Goal: Transaction & Acquisition: Purchase product/service

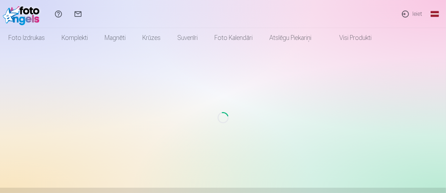
click at [419, 14] on link "Ieiet" at bounding box center [412, 14] width 32 height 28
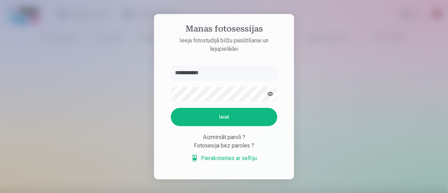
click at [208, 112] on button "Ieiet" at bounding box center [224, 117] width 106 height 18
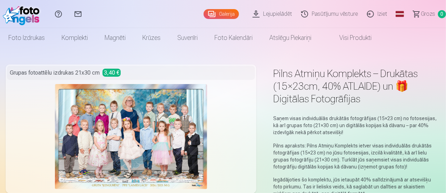
click at [150, 128] on img at bounding box center [131, 136] width 153 height 105
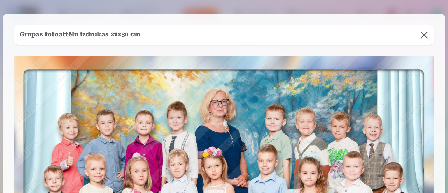
click at [418, 38] on button at bounding box center [425, 35] width 20 height 20
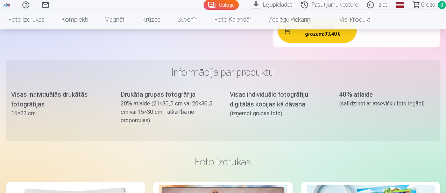
scroll to position [630, 0]
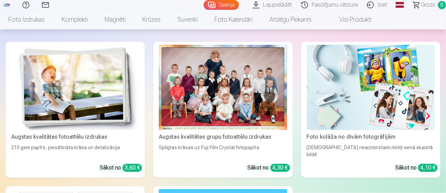
click at [180, 67] on div at bounding box center [223, 87] width 128 height 85
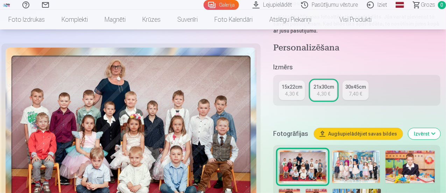
scroll to position [175, 0]
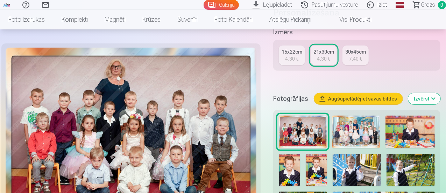
click at [325, 48] on div "21x30cm" at bounding box center [324, 51] width 21 height 7
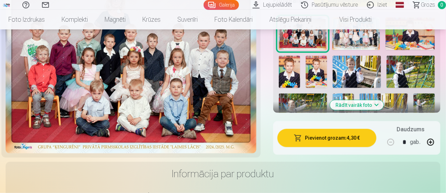
scroll to position [280, 0]
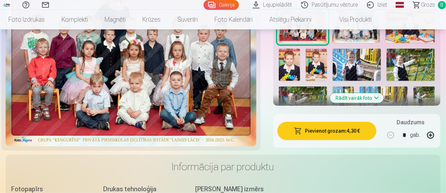
click at [323, 124] on button "Pievienot grozam : 4,30 €" at bounding box center [327, 131] width 99 height 18
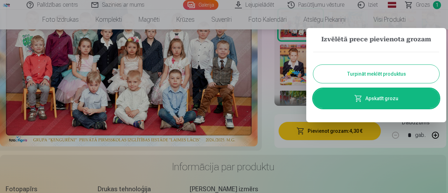
click at [385, 73] on button "Turpināt meklēt produktus" at bounding box center [376, 74] width 126 height 18
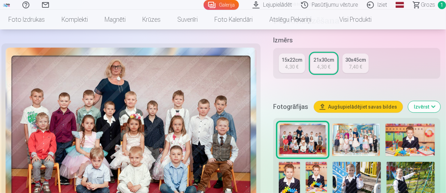
scroll to position [140, 0]
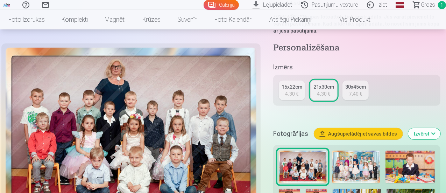
click at [354, 153] on img at bounding box center [357, 167] width 48 height 33
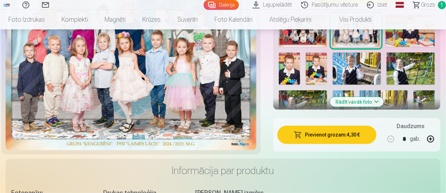
scroll to position [280, 0]
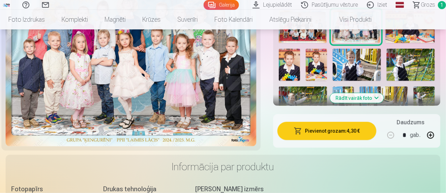
click at [327, 127] on button "Pievienot grozam : 4,30 €" at bounding box center [327, 131] width 99 height 18
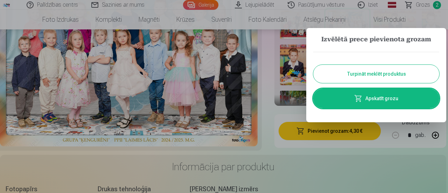
click at [382, 76] on button "Turpināt meklēt produktus" at bounding box center [376, 74] width 126 height 18
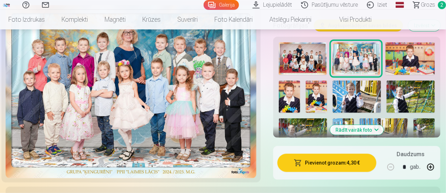
scroll to position [210, 0]
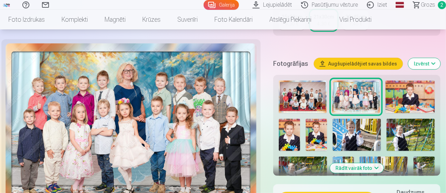
click at [398, 90] on img at bounding box center [410, 97] width 49 height 33
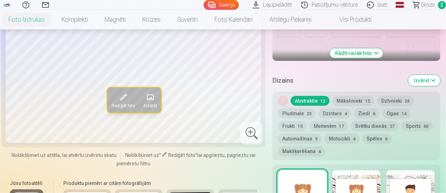
scroll to position [245, 0]
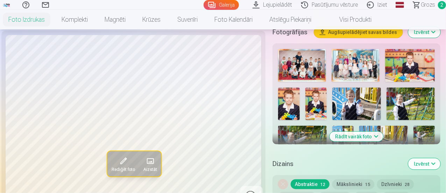
click at [400, 58] on img at bounding box center [410, 65] width 50 height 33
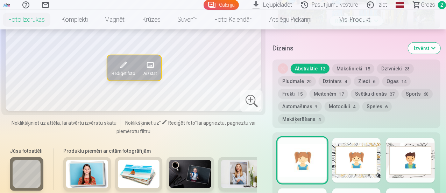
scroll to position [315, 0]
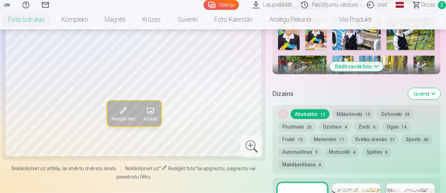
click at [358, 109] on button "Mākslinieki 15" at bounding box center [354, 114] width 42 height 10
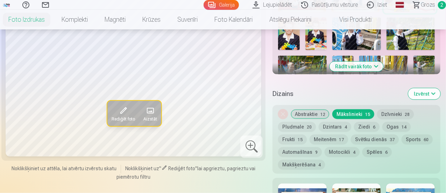
click at [398, 109] on button "Dzīvnieki 28" at bounding box center [395, 114] width 37 height 10
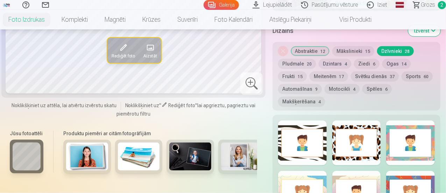
scroll to position [385, 0]
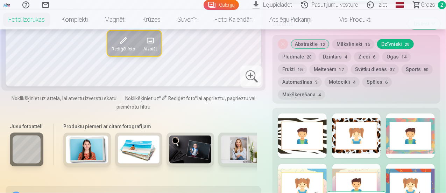
click at [298, 52] on button "Pludmale 20" at bounding box center [297, 57] width 38 height 10
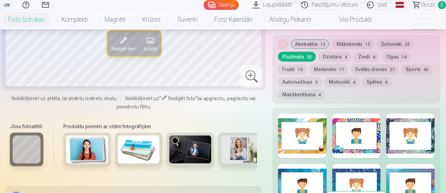
click at [339, 52] on button "Dzintars 4" at bounding box center [335, 57] width 33 height 10
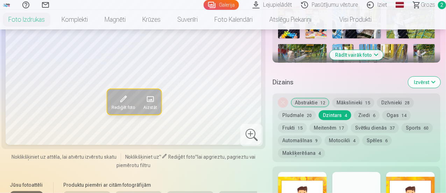
scroll to position [315, 0]
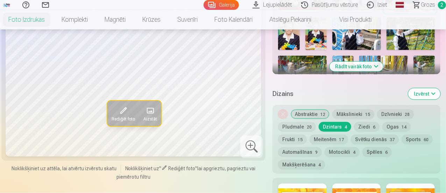
click at [308, 109] on button "Abstraktie 12" at bounding box center [310, 114] width 39 height 10
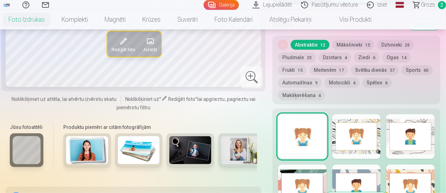
scroll to position [385, 0]
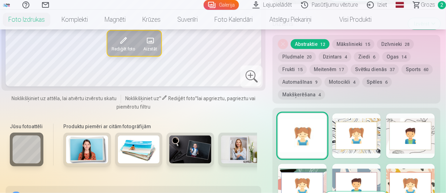
click at [350, 39] on button "Mākslinieki 15" at bounding box center [354, 44] width 42 height 10
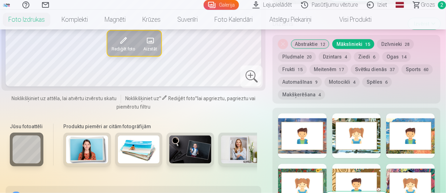
click at [397, 39] on button "Dzīvnieki 28" at bounding box center [395, 44] width 37 height 10
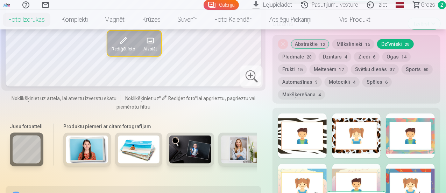
click at [303, 52] on button "Pludmale 20" at bounding box center [297, 57] width 38 height 10
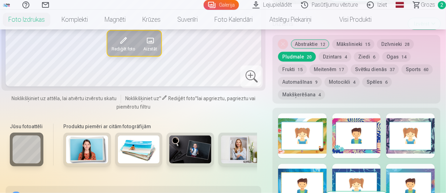
click at [311, 39] on button "Abstraktie 12" at bounding box center [310, 44] width 39 height 10
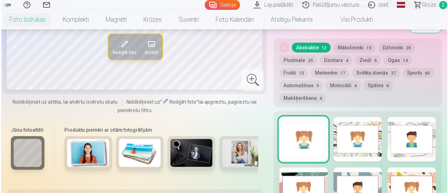
scroll to position [455, 0]
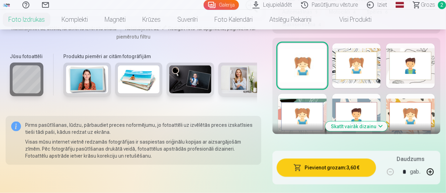
click at [329, 159] on button "Pievienot grozam : 3,60 €" at bounding box center [326, 168] width 99 height 18
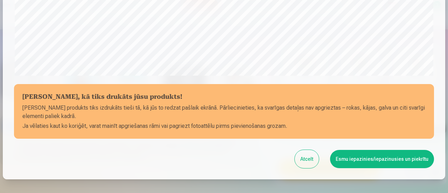
scroll to position [131, 0]
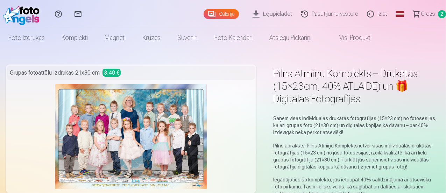
click at [204, 16] on link "Galerija" at bounding box center [221, 14] width 35 height 10
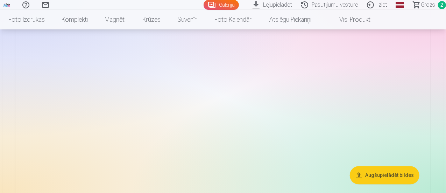
scroll to position [700, 0]
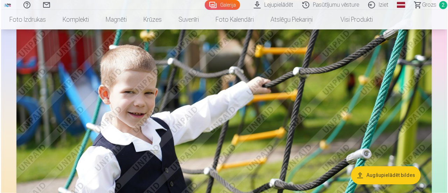
scroll to position [667, 0]
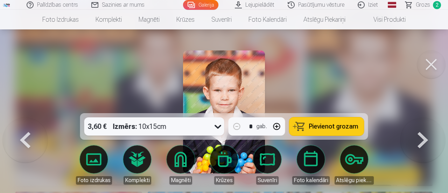
click at [331, 126] on span "Pievienot grozam" at bounding box center [333, 126] width 49 height 6
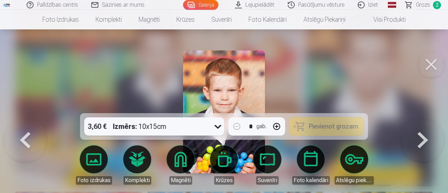
click at [428, 118] on button at bounding box center [423, 118] width 45 height 0
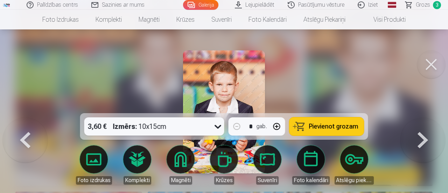
click at [328, 68] on div at bounding box center [224, 96] width 448 height 193
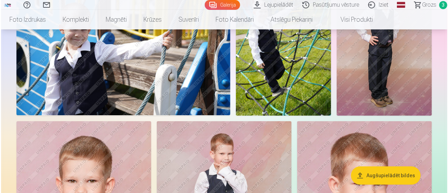
scroll to position [1190, 0]
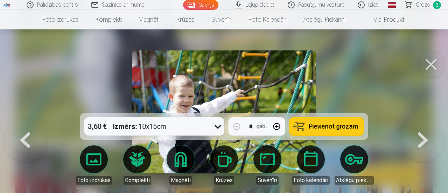
click at [361, 84] on div at bounding box center [224, 96] width 448 height 193
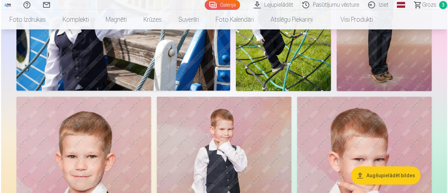
scroll to position [1187, 0]
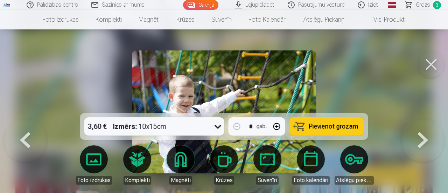
drag, startPoint x: 329, startPoint y: 128, endPoint x: 332, endPoint y: 125, distance: 4.7
click at [329, 127] on span "Pievienot grozam" at bounding box center [333, 126] width 49 height 6
click at [345, 74] on div at bounding box center [224, 96] width 448 height 193
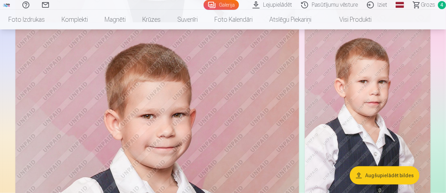
scroll to position [1708, 0]
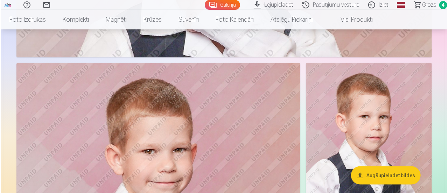
scroll to position [1714, 0]
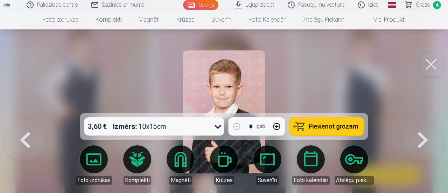
click at [330, 123] on span "Pievienot grozam" at bounding box center [333, 126] width 49 height 6
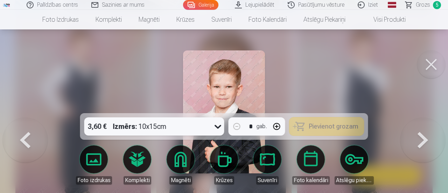
click at [416, 118] on button at bounding box center [423, 118] width 45 height 0
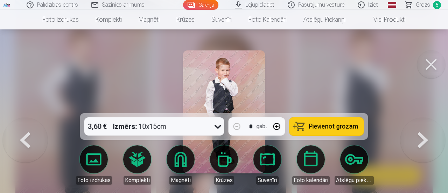
click at [415, 118] on button at bounding box center [423, 118] width 45 height 0
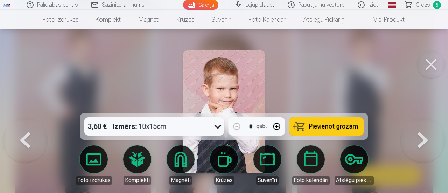
click at [416, 118] on button at bounding box center [423, 118] width 45 height 0
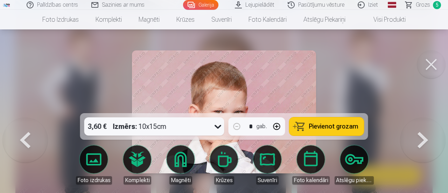
click at [370, 96] on div at bounding box center [224, 96] width 448 height 193
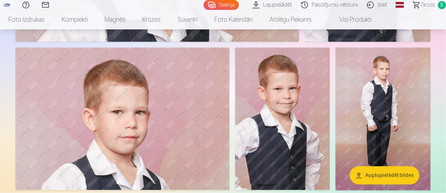
scroll to position [1918, 0]
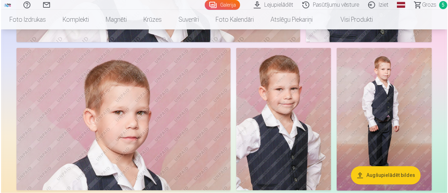
scroll to position [1924, 0]
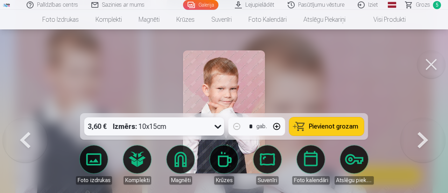
click at [337, 126] on span "Pievienot grozam" at bounding box center [333, 126] width 49 height 6
click at [421, 118] on button at bounding box center [423, 118] width 45 height 0
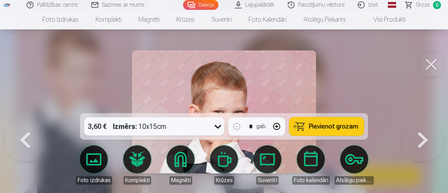
click at [329, 124] on span "Pievienot grozam" at bounding box center [333, 126] width 49 height 6
click at [428, 118] on button at bounding box center [423, 118] width 45 height 0
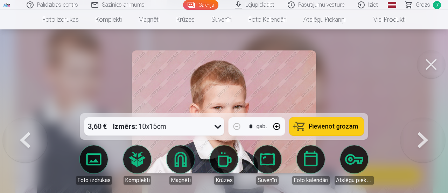
click at [345, 96] on div at bounding box center [224, 96] width 448 height 193
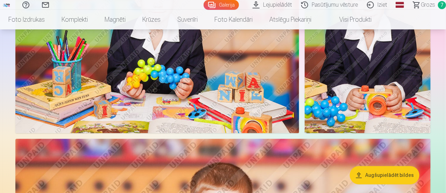
scroll to position [2303, 0]
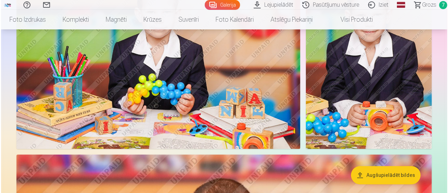
scroll to position [2311, 0]
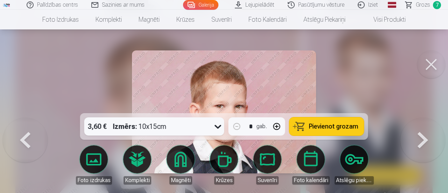
click at [328, 131] on button "Pievienot grozam" at bounding box center [327, 126] width 75 height 18
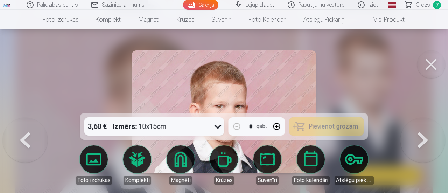
drag, startPoint x: 364, startPoint y: 61, endPoint x: 367, endPoint y: 57, distance: 4.8
click at [364, 60] on div at bounding box center [224, 96] width 448 height 193
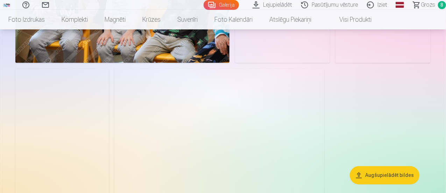
scroll to position [3494, 0]
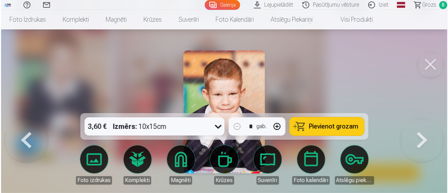
scroll to position [3506, 0]
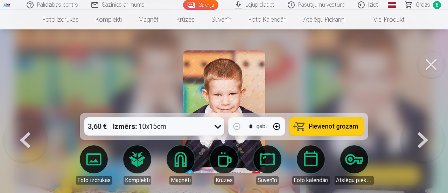
click at [341, 126] on span "Pievienot grozam" at bounding box center [333, 126] width 49 height 6
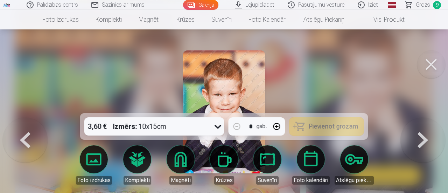
click at [316, 97] on div at bounding box center [224, 96] width 448 height 193
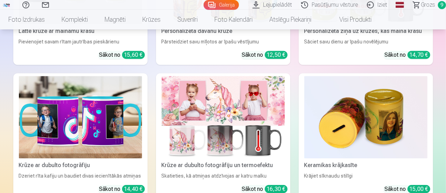
scroll to position [5069, 0]
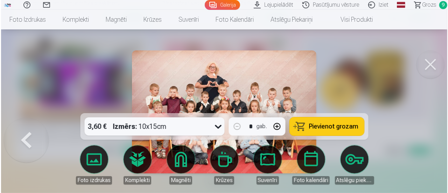
scroll to position [5087, 0]
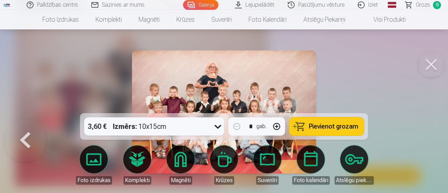
click at [221, 126] on icon at bounding box center [218, 126] width 11 height 11
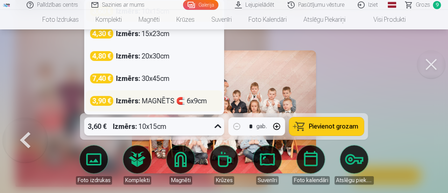
scroll to position [5084, 0]
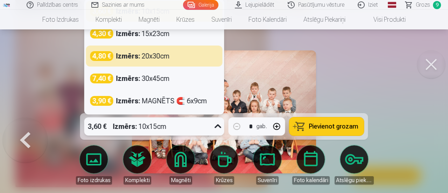
click at [173, 58] on div "4,80 € Izmērs : 20x30cm" at bounding box center [154, 56] width 128 height 10
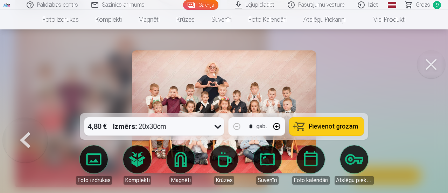
click at [328, 124] on span "Pievienot grozam" at bounding box center [333, 126] width 49 height 6
click at [369, 72] on div at bounding box center [224, 96] width 448 height 193
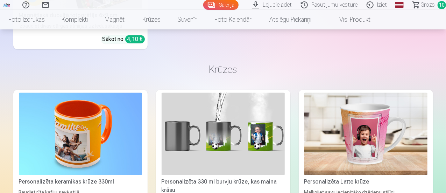
scroll to position [4821, 0]
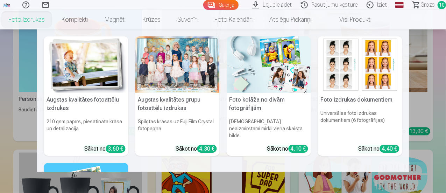
click at [53, 18] on link "Foto izdrukas" at bounding box center [26, 20] width 53 height 20
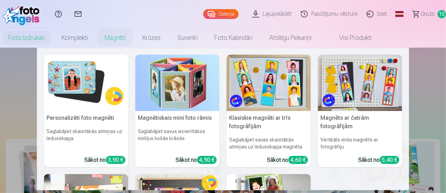
click at [134, 40] on link "Magnēti" at bounding box center [115, 38] width 38 height 20
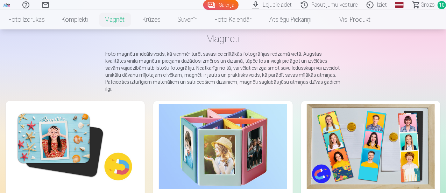
scroll to position [70, 0]
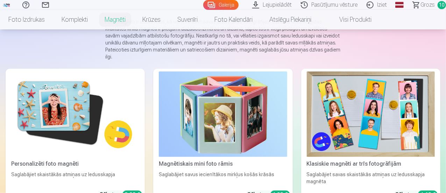
click at [54, 96] on img at bounding box center [75, 113] width 128 height 85
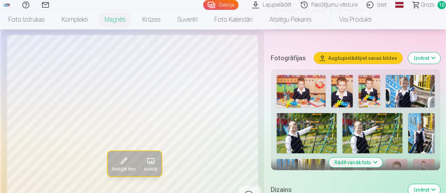
scroll to position [175, 0]
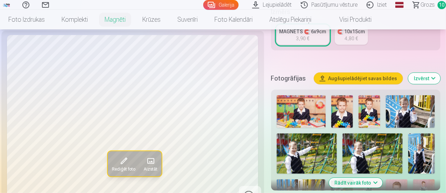
click at [364, 178] on button "Rādīt vairāk foto" at bounding box center [356, 183] width 54 height 10
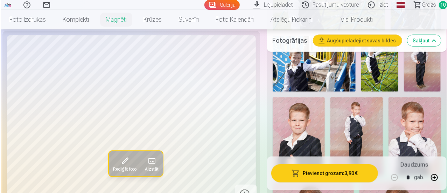
scroll to position [455, 0]
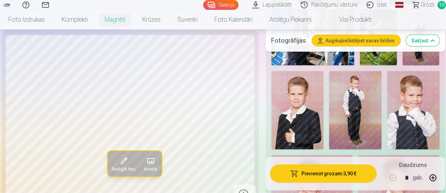
click at [424, 111] on img at bounding box center [414, 110] width 53 height 79
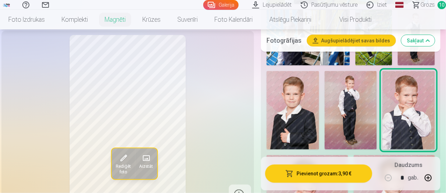
click at [116, 175] on span "Rediģēt foto" at bounding box center [123, 169] width 15 height 11
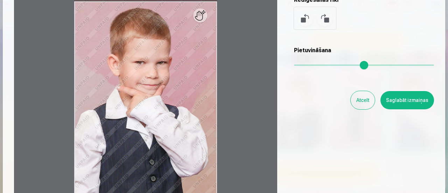
scroll to position [70, 0]
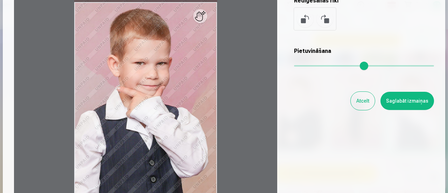
click at [59, 32] on div at bounding box center [145, 106] width 263 height 220
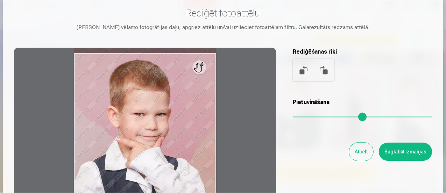
scroll to position [0, 0]
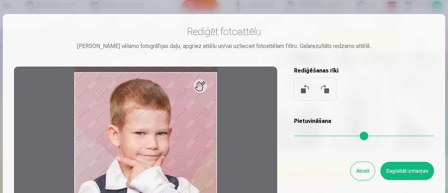
click at [364, 174] on button "Atcelt" at bounding box center [363, 171] width 24 height 18
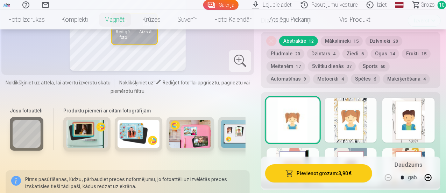
scroll to position [1225, 0]
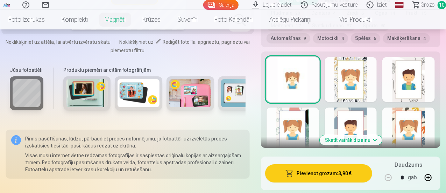
click at [361, 57] on div at bounding box center [351, 79] width 53 height 45
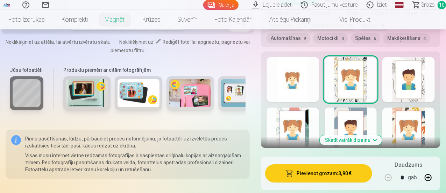
click at [441, 71] on div "Skatīt vairāk dizainu" at bounding box center [351, 99] width 180 height 96
click at [362, 135] on button "Skatīt vairāk dizainu" at bounding box center [351, 140] width 62 height 10
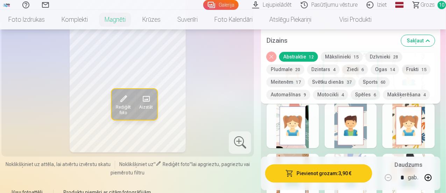
click at [316, 154] on div at bounding box center [293, 176] width 53 height 45
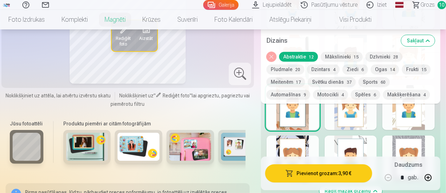
scroll to position [1295, 0]
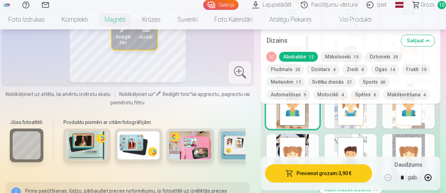
click at [317, 137] on div at bounding box center [293, 156] width 53 height 45
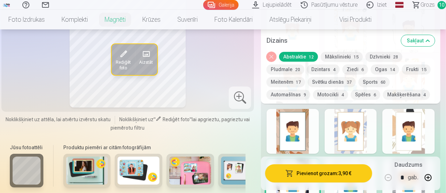
scroll to position [1260, 0]
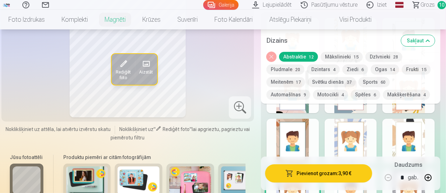
click at [435, 40] on button "Sakļaut" at bounding box center [419, 40] width 34 height 11
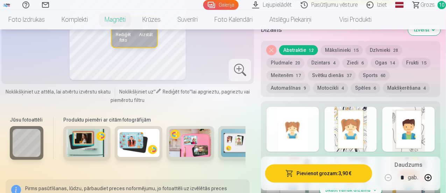
scroll to position [1127, 0]
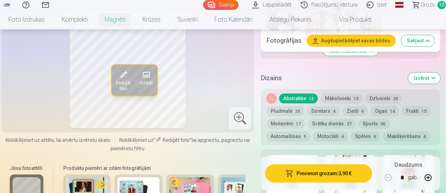
click at [340, 131] on button "Motocikli 4" at bounding box center [330, 136] width 35 height 10
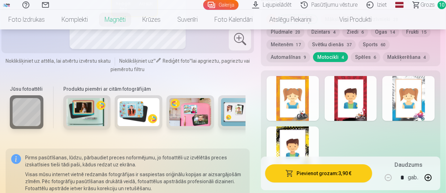
scroll to position [1232, 0]
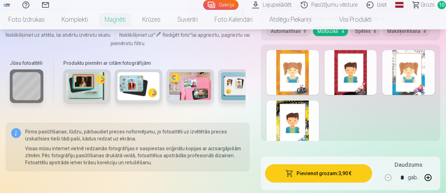
click at [310, 100] on div at bounding box center [293, 122] width 53 height 45
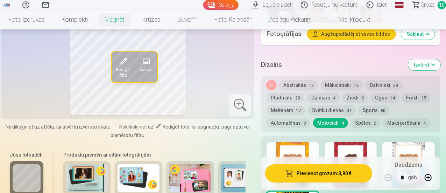
scroll to position [1197, 0]
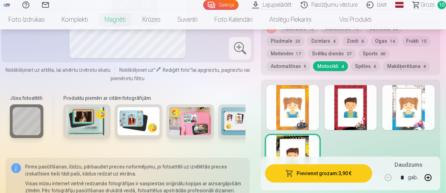
click at [310, 93] on div at bounding box center [293, 107] width 53 height 45
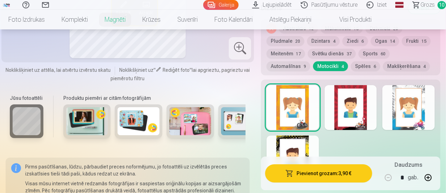
click at [371, 92] on div at bounding box center [351, 107] width 53 height 45
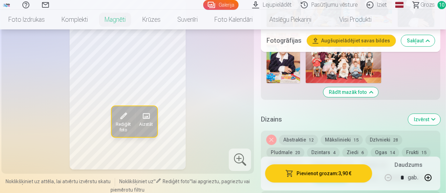
scroll to position [1092, 0]
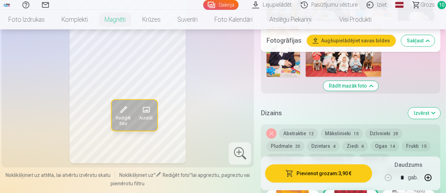
click at [287, 166] on button "Automašīnas 9" at bounding box center [289, 171] width 44 height 10
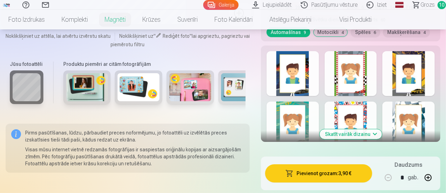
scroll to position [1232, 0]
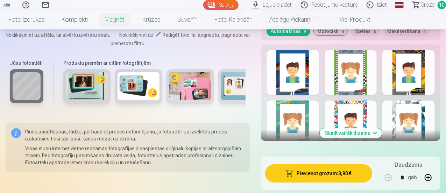
click at [421, 50] on div at bounding box center [409, 72] width 53 height 45
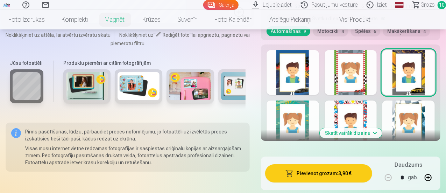
click at [304, 64] on div at bounding box center [293, 72] width 53 height 45
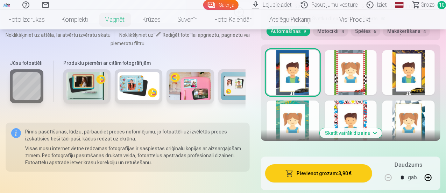
click at [368, 128] on button "Skatīt vairāk dizainu" at bounding box center [351, 133] width 62 height 10
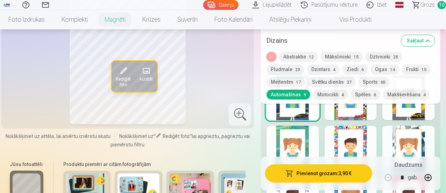
scroll to position [1197, 0]
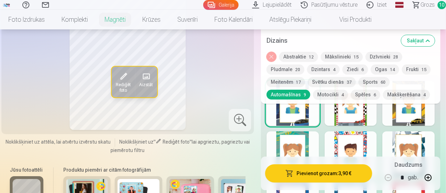
click at [318, 131] on div at bounding box center [293, 153] width 53 height 45
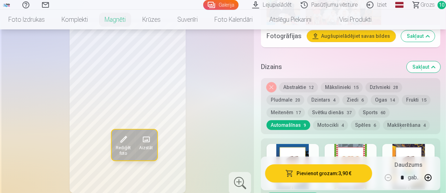
scroll to position [1127, 0]
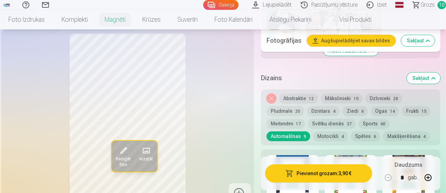
click at [302, 155] on div at bounding box center [293, 177] width 53 height 45
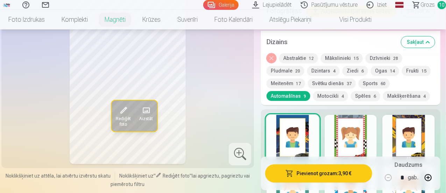
scroll to position [1162, 0]
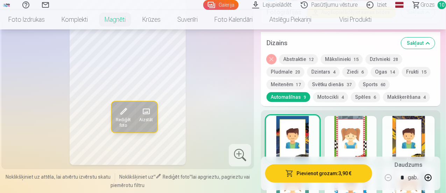
click at [415, 121] on div at bounding box center [409, 138] width 53 height 45
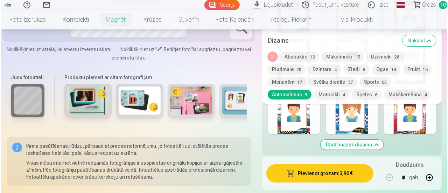
scroll to position [1337, 0]
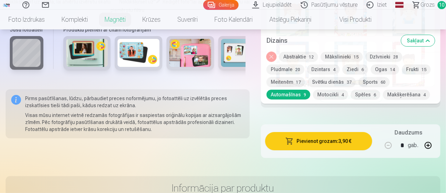
click at [322, 132] on button "Pievienot grozam : 3,90 €" at bounding box center [318, 141] width 107 height 18
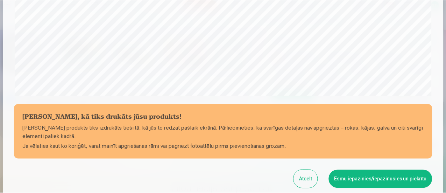
scroll to position [245, 0]
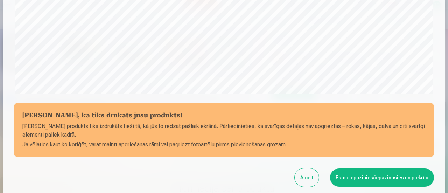
click at [359, 179] on button "Esmu iepazinies/iepazinusies un piekrītu" at bounding box center [382, 177] width 104 height 18
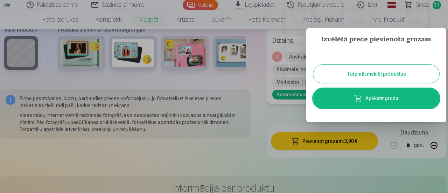
click at [375, 76] on button "Turpināt meklēt produktus" at bounding box center [376, 74] width 126 height 18
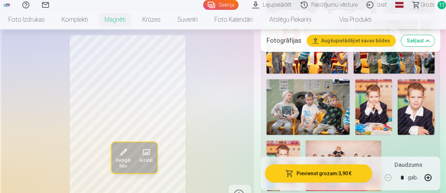
scroll to position [812, 0]
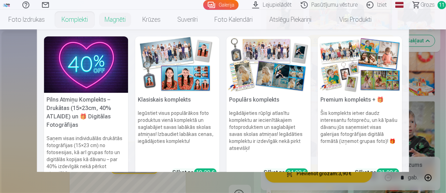
click at [96, 18] on link "Komplekti" at bounding box center [74, 20] width 43 height 20
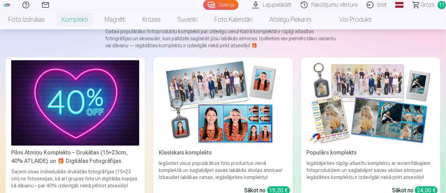
scroll to position [35, 0]
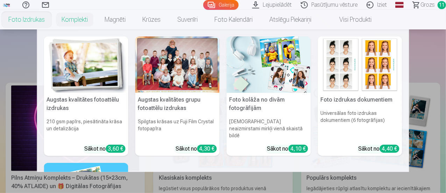
click at [53, 20] on link "Foto izdrukas" at bounding box center [26, 20] width 53 height 20
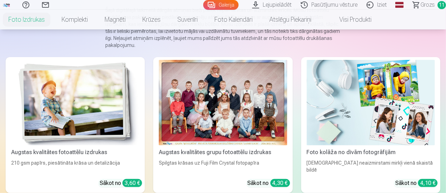
scroll to position [70, 0]
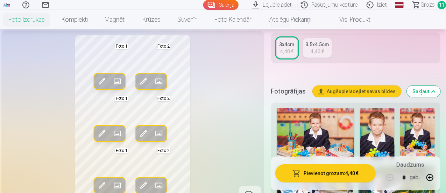
scroll to position [140, 0]
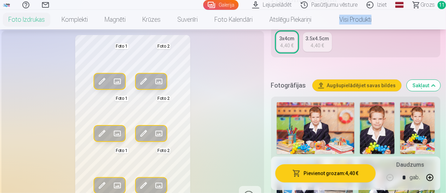
drag, startPoint x: 446, startPoint y: 15, endPoint x: 445, endPoint y: 28, distance: 13.7
click at [445, 28] on nav "Foto izdrukas Augstas kvalitātes fotoattēlu izdrukas 210 gsm papīrs, piesātināt…" at bounding box center [223, 20] width 446 height 20
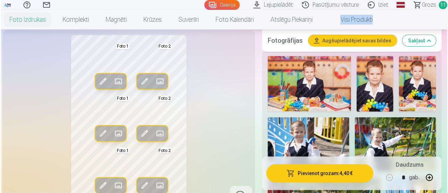
scroll to position [210, 0]
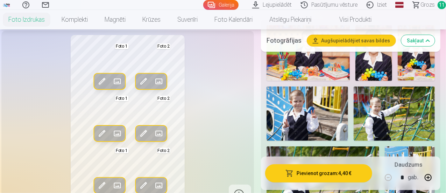
drag, startPoint x: 200, startPoint y: 160, endPoint x: 195, endPoint y: 148, distance: 12.6
click at [195, 148] on div "Rediģēt foto Aizstāt Foto 1 Rediģēt foto Aizstāt Foto 2 Rediģēt foto Aizstāt Fo…" at bounding box center [128, 120] width 244 height 171
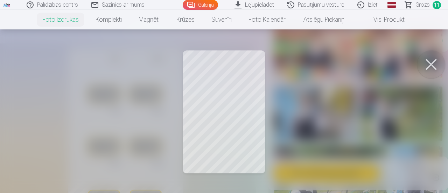
click at [201, 70] on div at bounding box center [224, 96] width 448 height 193
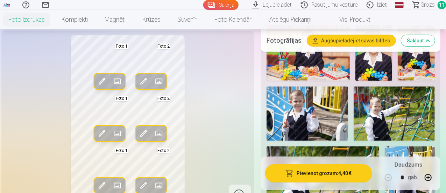
click at [112, 87] on span at bounding box center [117, 81] width 11 height 11
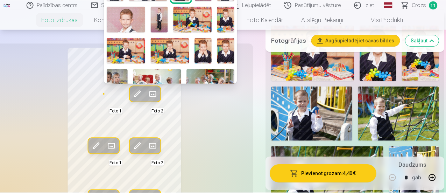
scroll to position [157, 0]
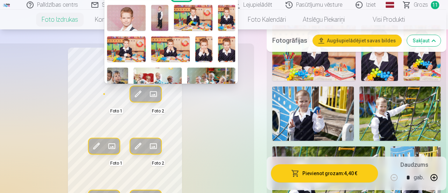
click at [201, 48] on img at bounding box center [203, 49] width 17 height 26
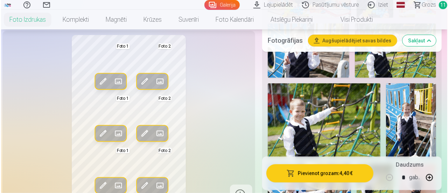
scroll to position [280, 0]
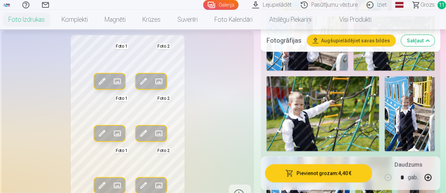
click at [112, 87] on span at bounding box center [117, 81] width 11 height 11
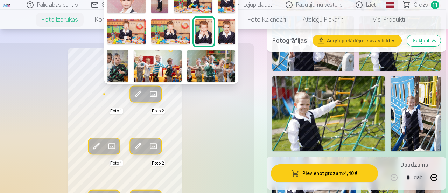
scroll to position [175, 0]
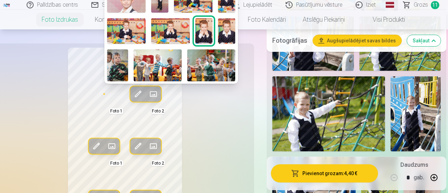
click at [229, 27] on img at bounding box center [226, 31] width 17 height 26
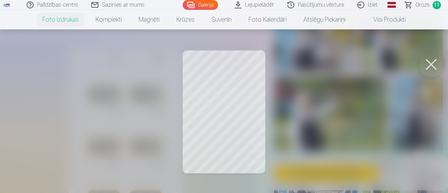
click at [423, 67] on button at bounding box center [431, 64] width 28 height 28
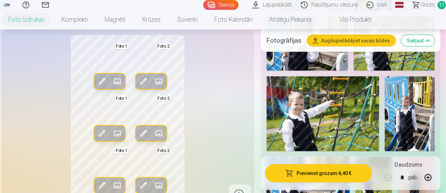
click at [113, 87] on span at bounding box center [117, 81] width 11 height 11
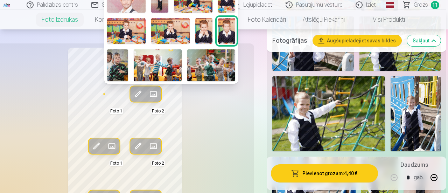
click at [227, 32] on img at bounding box center [226, 31] width 17 height 26
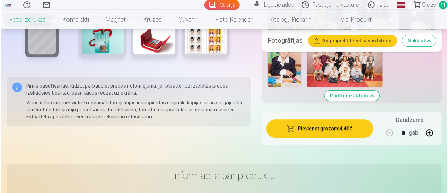
scroll to position [1004, 0]
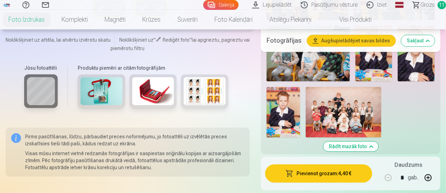
click at [329, 164] on button "Pievienot grozam : 4,40 €" at bounding box center [318, 173] width 107 height 18
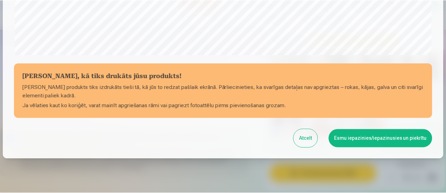
scroll to position [306, 0]
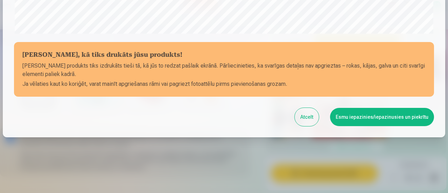
drag, startPoint x: 375, startPoint y: 113, endPoint x: 378, endPoint y: 110, distance: 4.2
click at [375, 112] on button "Esmu iepazinies/iepazinusies un piekrītu" at bounding box center [382, 117] width 104 height 18
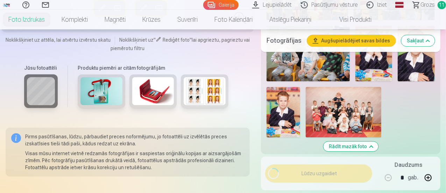
scroll to position [305, 0]
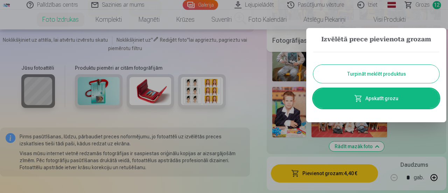
click at [369, 75] on button "Turpināt meklēt produktus" at bounding box center [376, 74] width 126 height 18
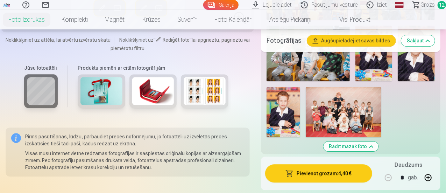
click at [424, 7] on span "Grozs" at bounding box center [428, 5] width 14 height 8
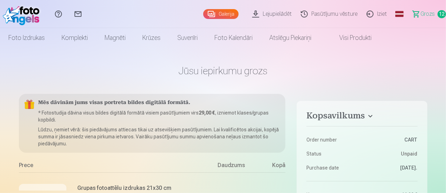
click at [424, 15] on span "Grozs" at bounding box center [428, 14] width 14 height 8
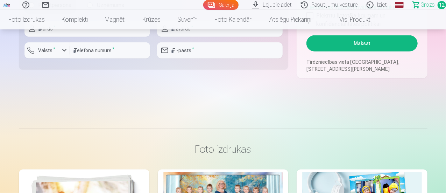
scroll to position [245, 0]
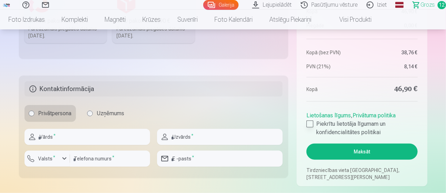
click at [310, 123] on div at bounding box center [310, 123] width 7 height 7
click at [64, 139] on input "text" at bounding box center [88, 137] width 126 height 16
type input "******"
type input "**********"
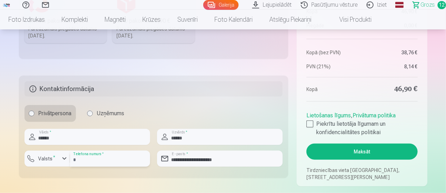
click at [88, 160] on input "number" at bounding box center [110, 159] width 80 height 16
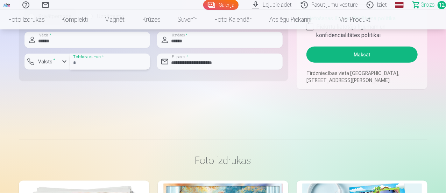
scroll to position [350, 0]
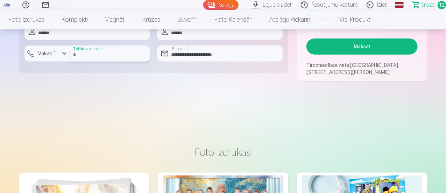
type input "********"
click at [367, 47] on button "Maksāt" at bounding box center [362, 47] width 111 height 16
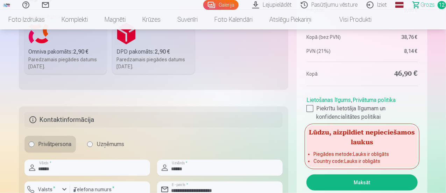
scroll to position [245, 0]
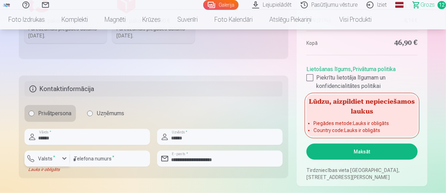
click at [64, 159] on div "button" at bounding box center [64, 158] width 8 height 8
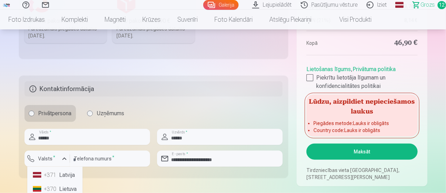
click at [64, 177] on li "+371 Latvija" at bounding box center [55, 175] width 50 height 14
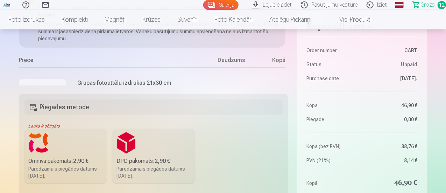
scroll to position [140, 0]
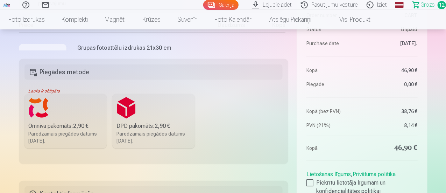
click at [39, 106] on label "Omniva pakomāts : 2,90 € Paredzamais piegādes datums 27.09.2025." at bounding box center [66, 121] width 83 height 55
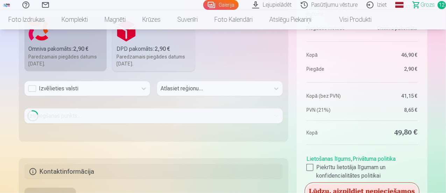
scroll to position [245, 0]
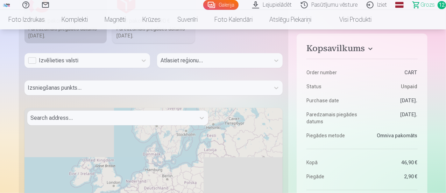
click at [32, 61] on div "Izvēlieties valsti" at bounding box center [81, 60] width 106 height 8
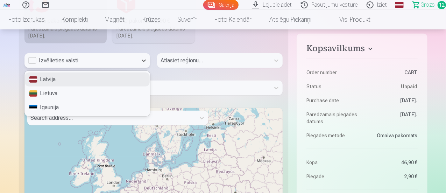
click at [64, 77] on div "Latvija" at bounding box center [87, 79] width 125 height 14
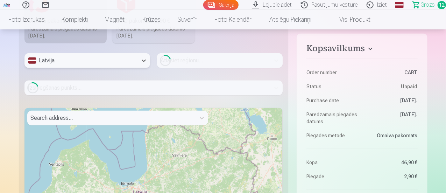
click at [95, 117] on div at bounding box center [111, 118] width 161 height 10
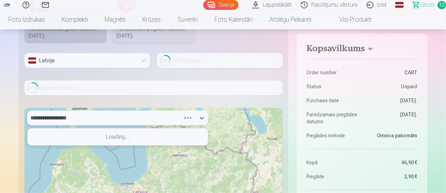
type input "**********"
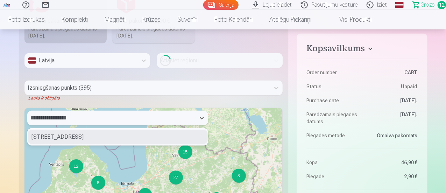
click at [111, 135] on div "6, Praulienas iela, Pļavnieki, Latgales apkaime, Riga, LV-1021, Latvia" at bounding box center [118, 137] width 180 height 14
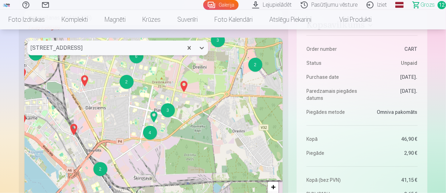
scroll to position [350, 0]
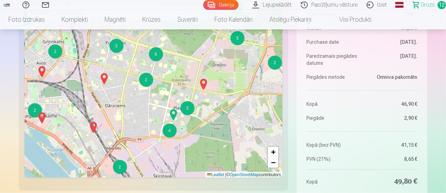
drag, startPoint x: 146, startPoint y: 126, endPoint x: 165, endPoint y: 164, distance: 42.6
click at [165, 164] on div "2 3 3 2 3 3 4 5 2 2 2 2 7 2 2 3 2 3 4 3 3 6 2 2 2 2 3 2 4 3 2 2 3 2 + − Leaflet…" at bounding box center [154, 90] width 259 height 175
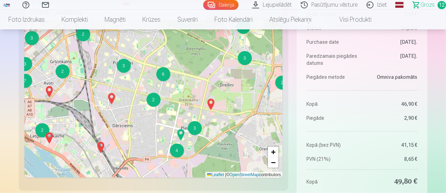
drag, startPoint x: 117, startPoint y: 82, endPoint x: 127, endPoint y: 107, distance: 27.7
click at [126, 107] on div "2 3 3 2 3 3 4 5 2 2 2 2 7 2 2 3 2 3 4 3 3 6 2 2 2 2 3 2 4 3 2 2 3 2 + − Leaflet…" at bounding box center [154, 90] width 259 height 175
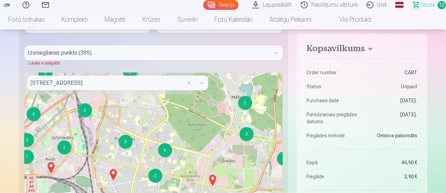
scroll to position [280, 0]
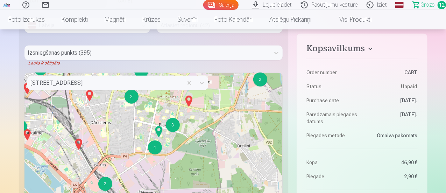
drag, startPoint x: 183, startPoint y: 162, endPoint x: 163, endPoint y: 81, distance: 83.7
click at [163, 81] on div "6, Praulienas iela, Pļavnieki, Latgales apkaime, Riga, LV-1021, Latvia 2 3 3 2 …" at bounding box center [154, 160] width 259 height 175
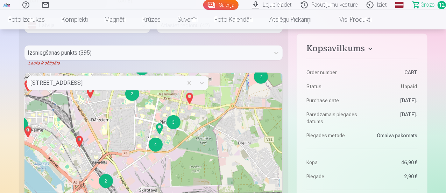
drag, startPoint x: 141, startPoint y: 129, endPoint x: 138, endPoint y: 138, distance: 9.1
click at [138, 138] on div "2 3 3 2 3 3 2 2 2 2 7 2 2 3 2 3 4 3 3 6 2 2 2 2 3 2 4 3 2 2 3 2 4 5 + − Leaflet…" at bounding box center [154, 160] width 259 height 175
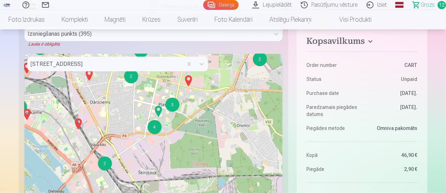
scroll to position [315, 0]
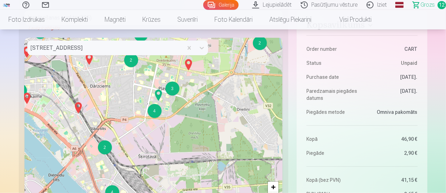
click at [237, 127] on div "2 3 3 2 3 3 2 2 2 2 7 2 2 3 2 3 4 3 3 6 2 2 2 2 3 2 4 3 2 2 3 2 4 5 + − Leaflet…" at bounding box center [154, 125] width 259 height 175
click at [154, 112] on div "4" at bounding box center [155, 111] width 14 height 14
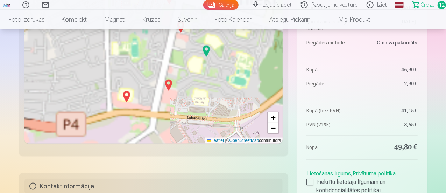
scroll to position [385, 0]
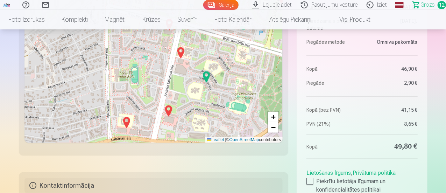
drag, startPoint x: 189, startPoint y: 64, endPoint x: 188, endPoint y: 91, distance: 27.3
click at [188, 91] on div "2 + − Leaflet | © OpenStreetMap contributors" at bounding box center [154, 55] width 259 height 175
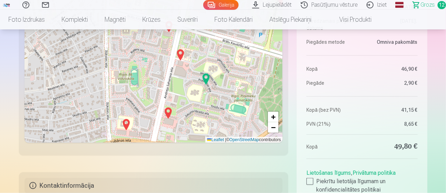
click at [180, 55] on img at bounding box center [180, 55] width 11 height 17
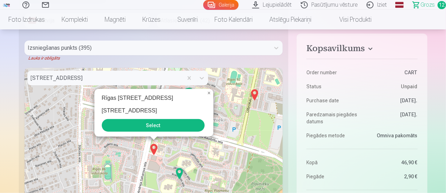
scroll to position [245, 0]
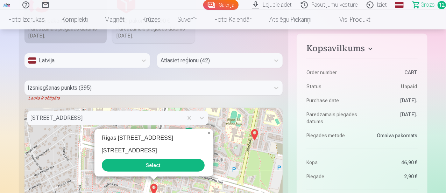
click at [156, 164] on button "Select" at bounding box center [153, 165] width 103 height 13
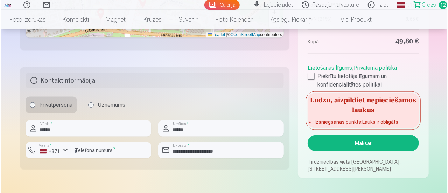
scroll to position [525, 0]
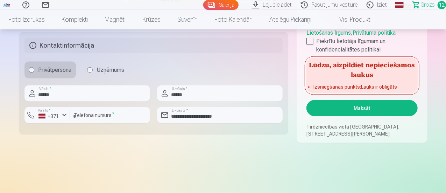
click at [334, 110] on button "Maksāt" at bounding box center [362, 108] width 111 height 16
